Goal: Navigation & Orientation: Find specific page/section

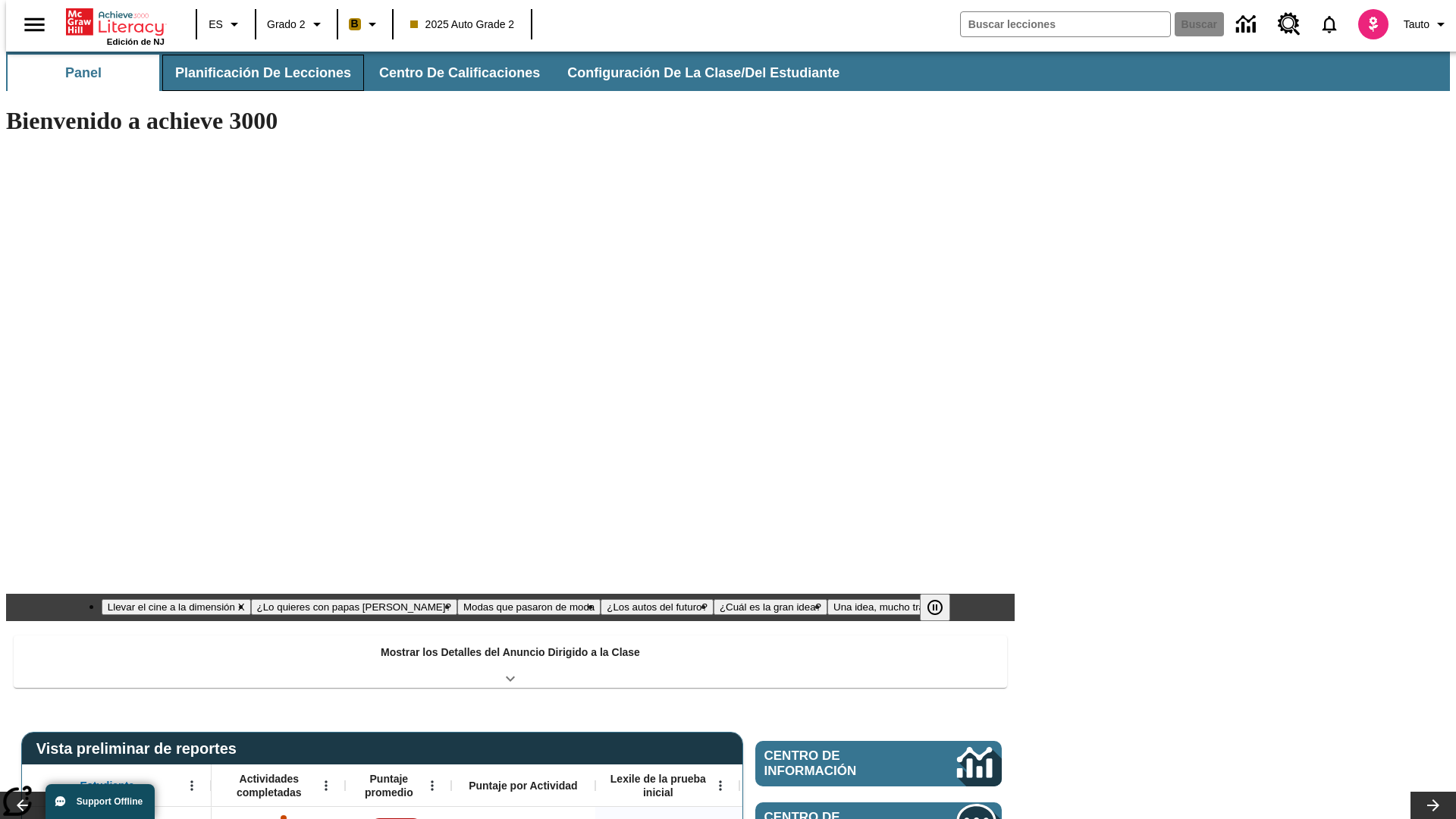
click at [254, 72] on button "Planificación de lecciones" at bounding box center [263, 73] width 202 height 37
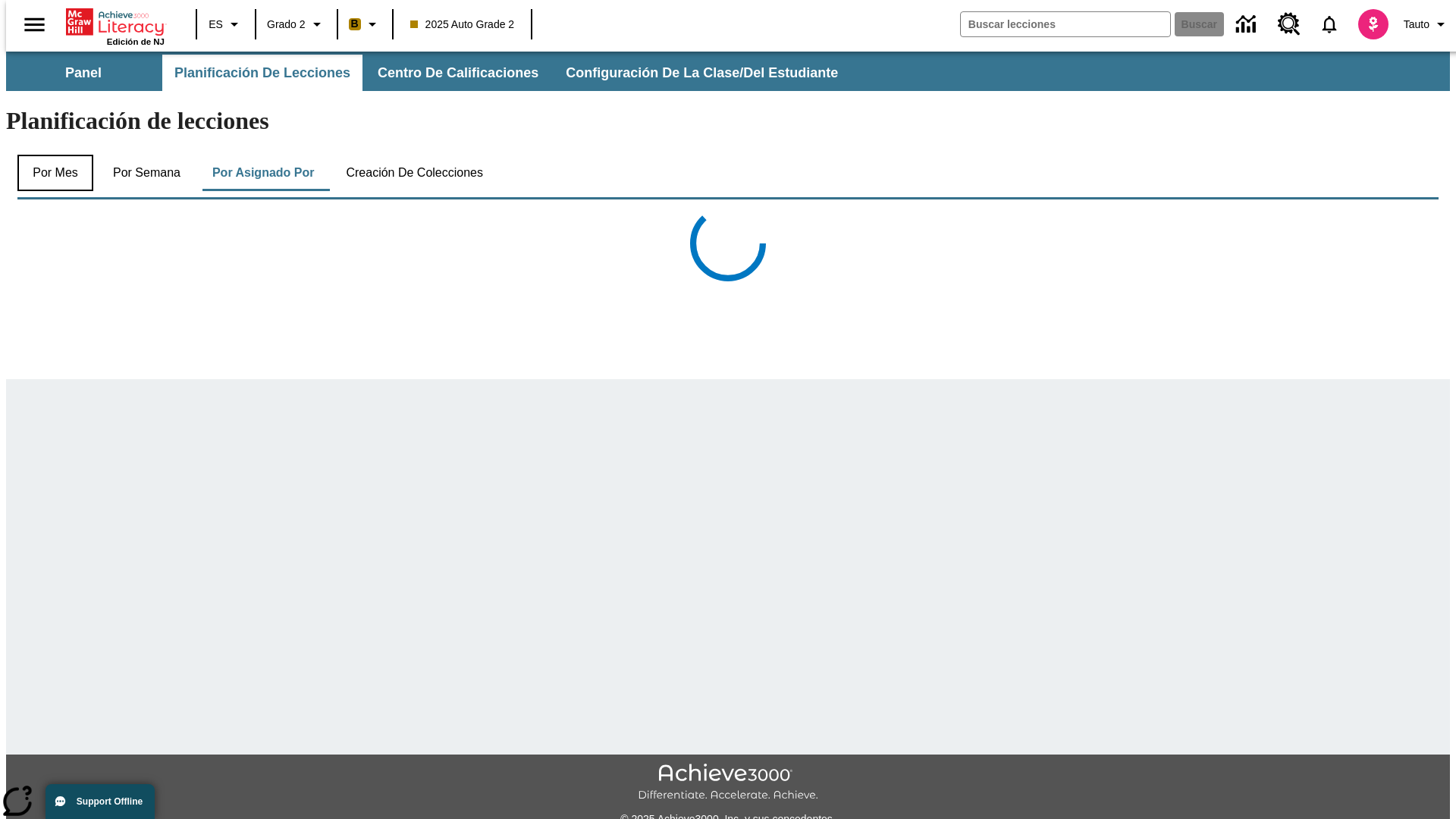
click at [50, 154] on button "Por mes" at bounding box center [55, 173] width 76 height 37
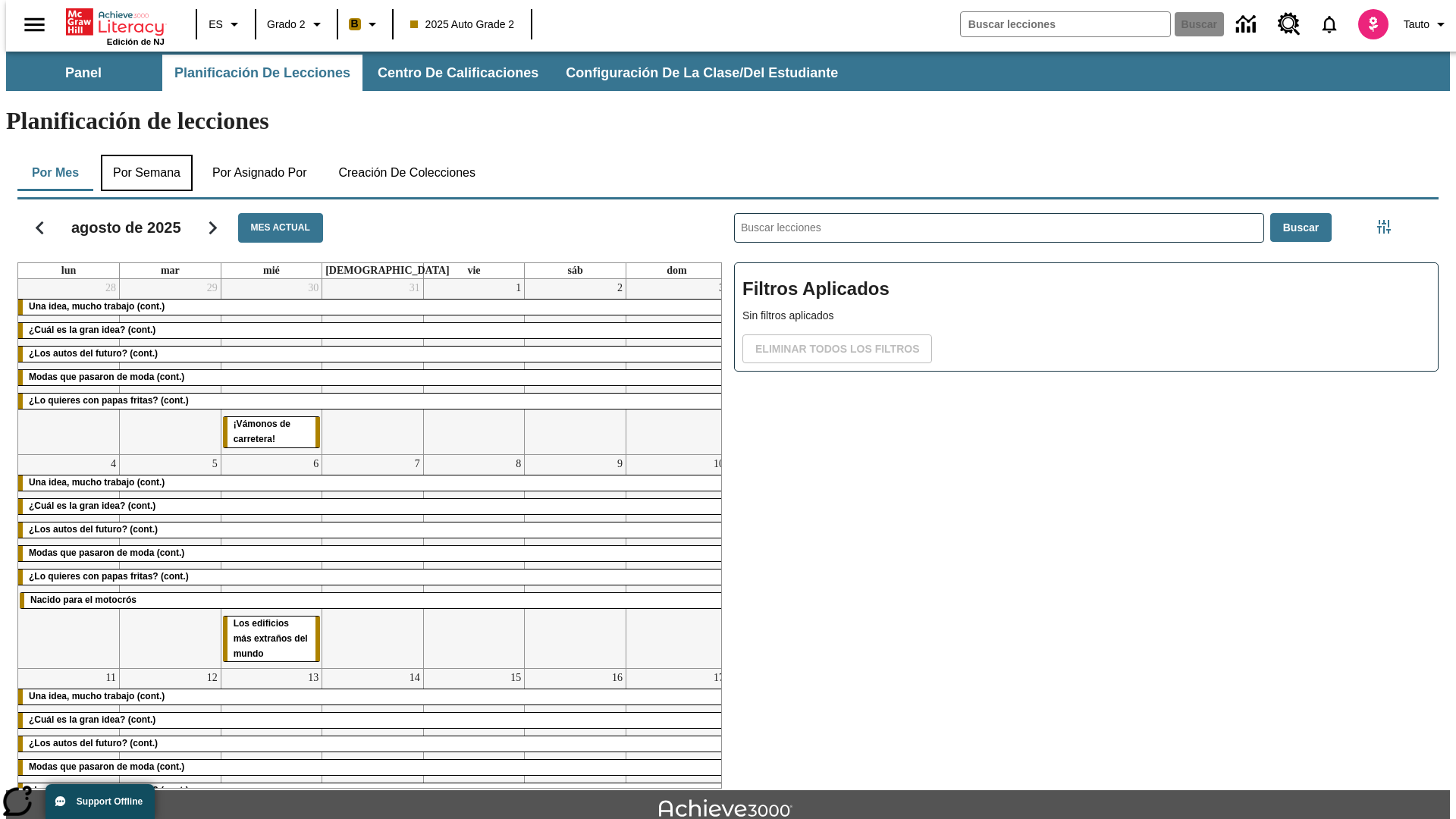
click at [142, 154] on button "Por semana" at bounding box center [147, 173] width 92 height 37
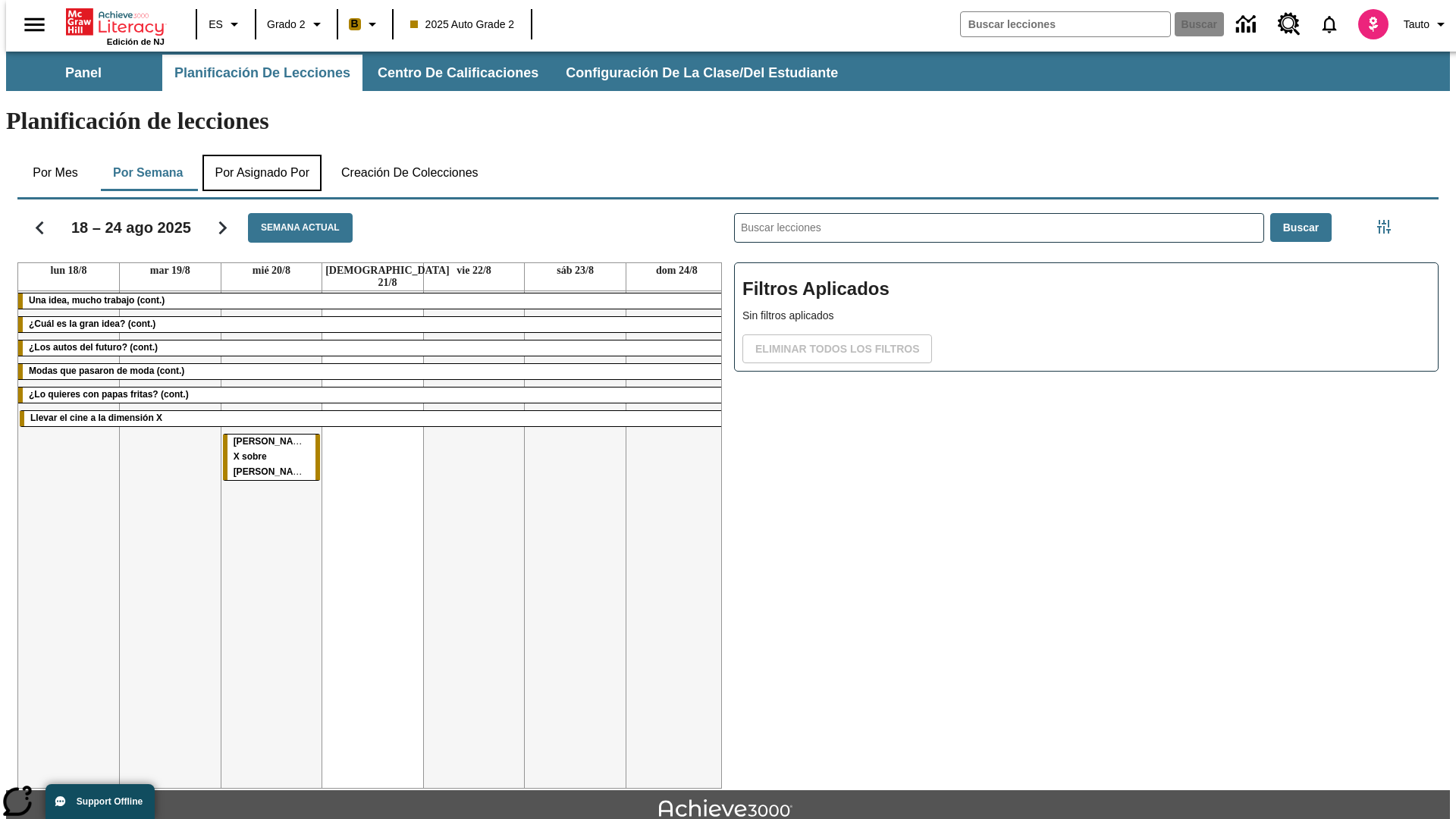
click at [262, 154] on button "Por asignado por" at bounding box center [262, 173] width 120 height 37
